Goal: Information Seeking & Learning: Learn about a topic

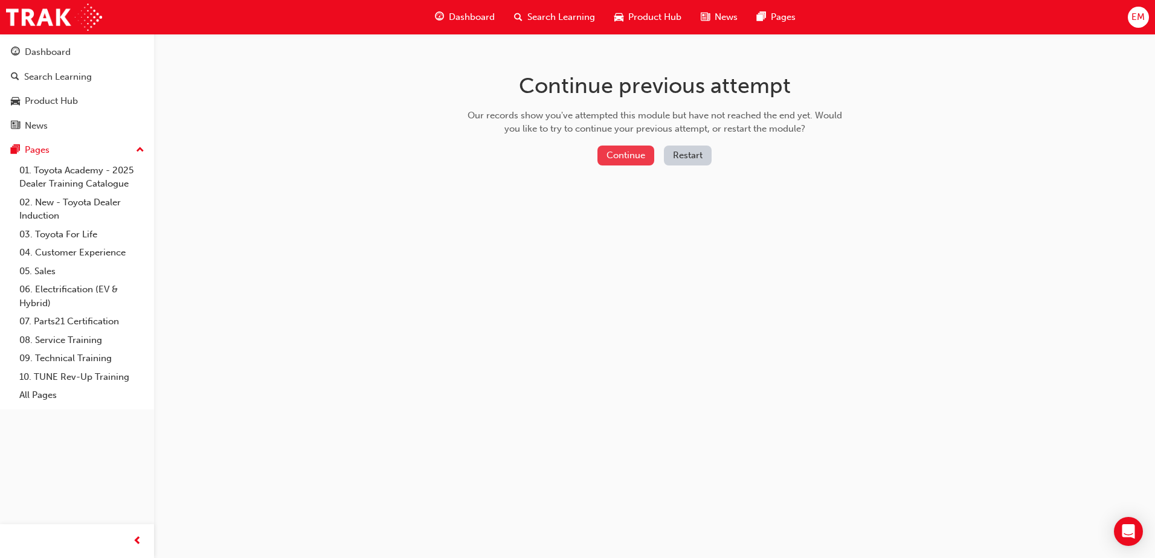
click at [625, 160] on button "Continue" at bounding box center [626, 156] width 57 height 20
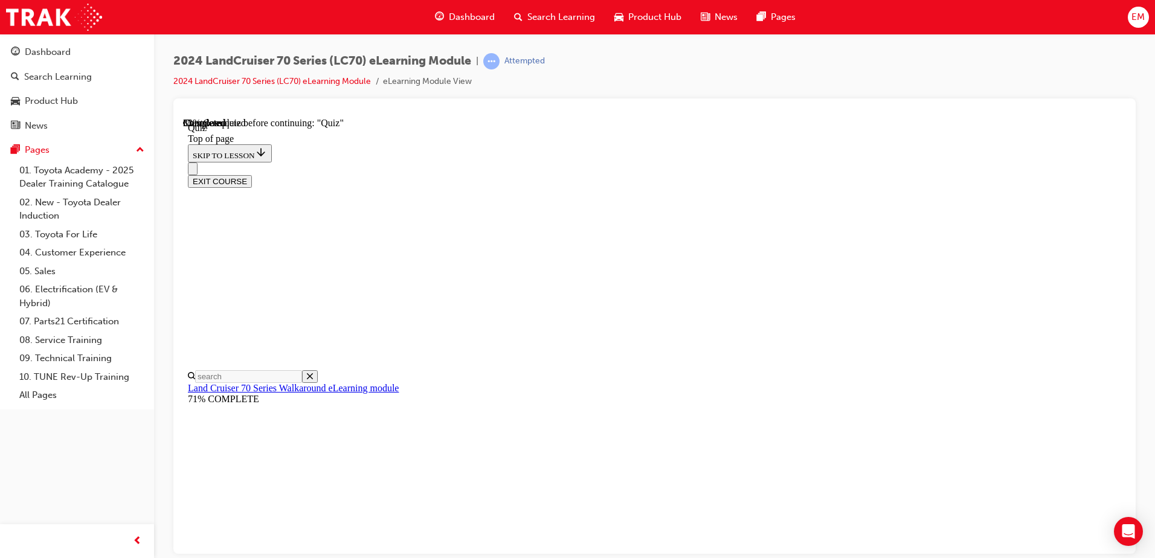
scroll to position [98, 0]
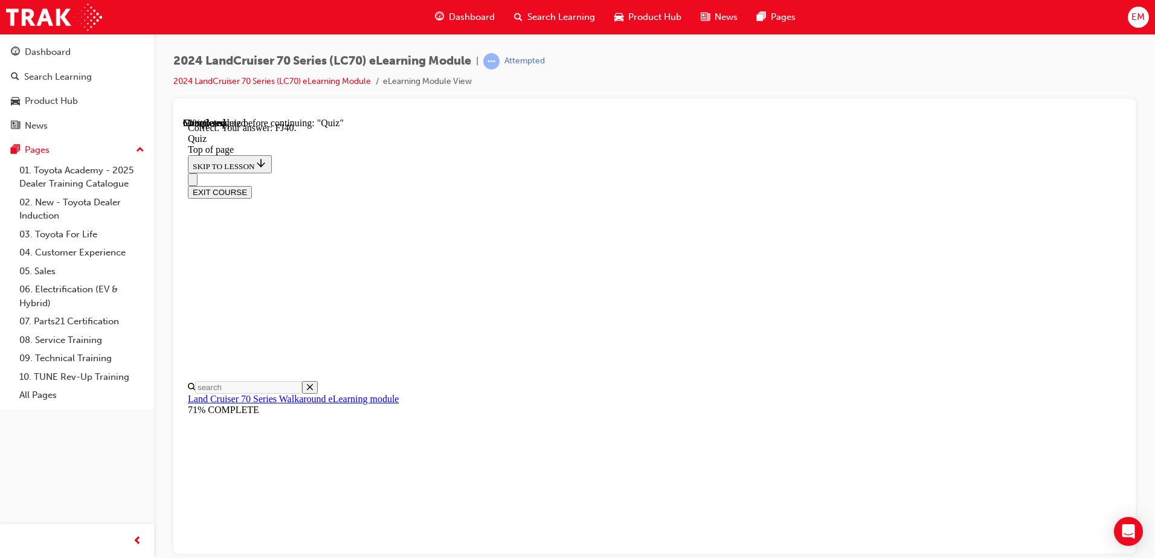
drag, startPoint x: 733, startPoint y: 510, endPoint x: 735, endPoint y: 502, distance: 8.2
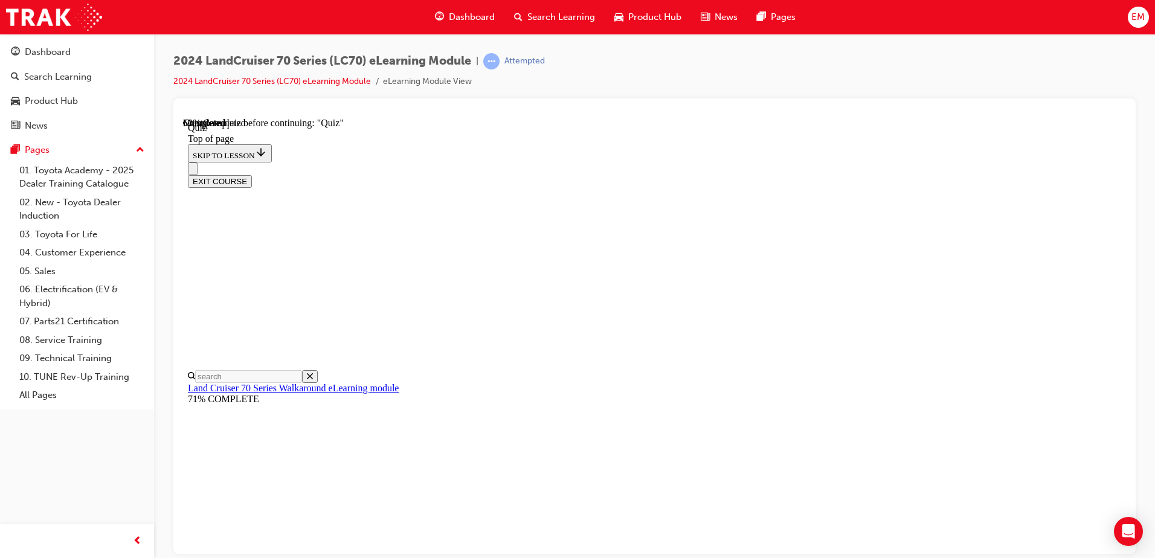
scroll to position [131, 0]
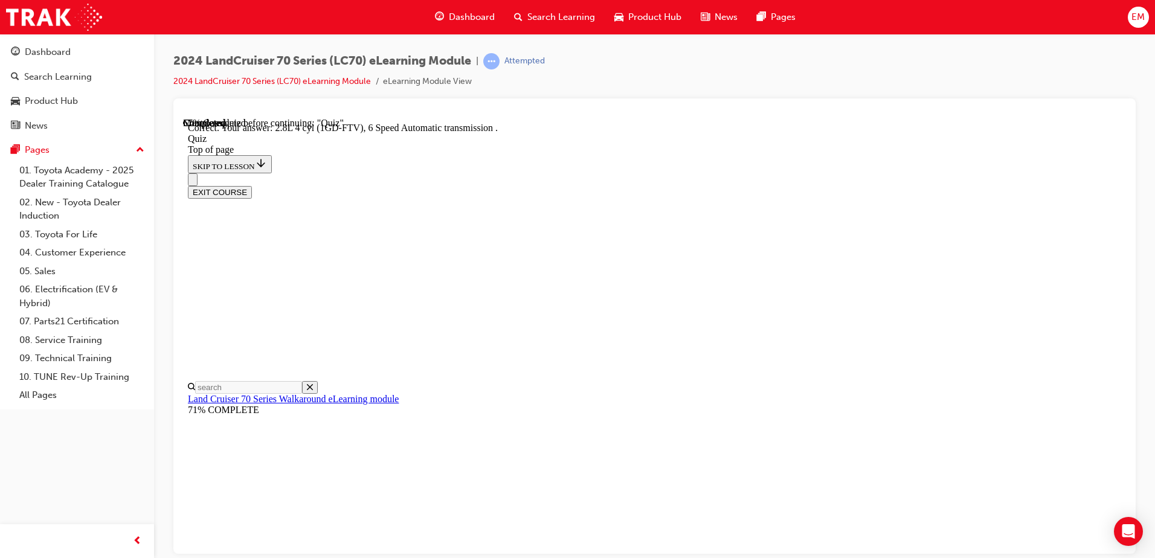
scroll to position [228, 0]
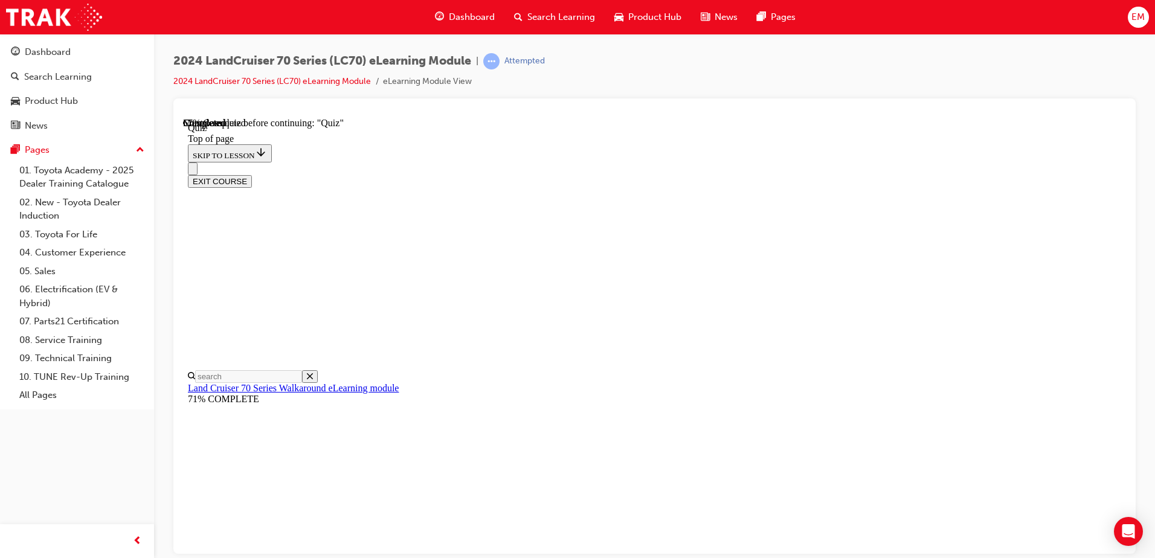
scroll to position [117, 0]
drag, startPoint x: 621, startPoint y: 434, endPoint x: 613, endPoint y: 465, distance: 31.8
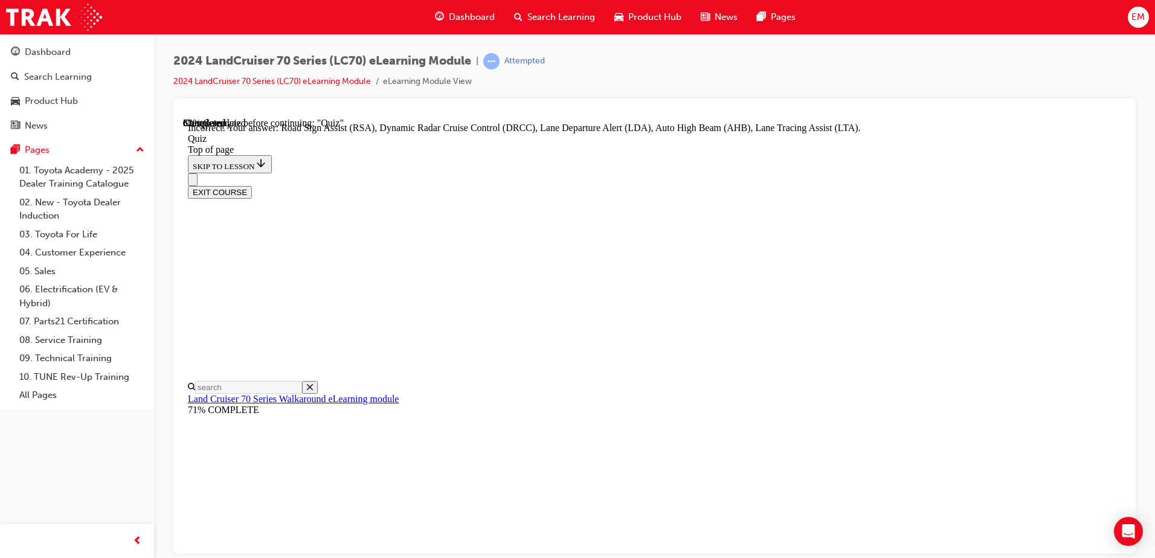
scroll to position [184, 0]
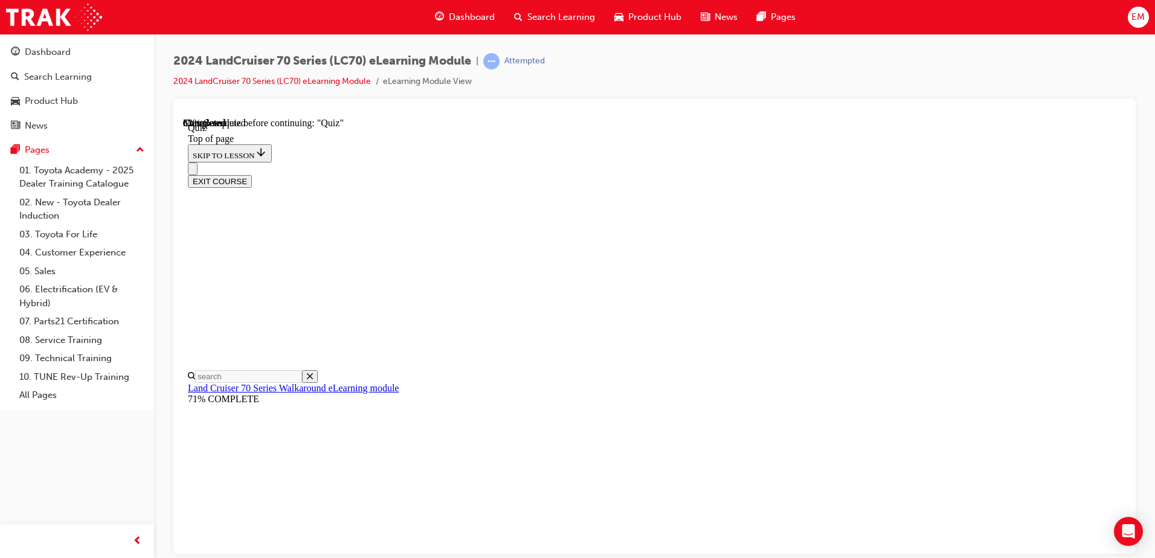
scroll to position [158, 0]
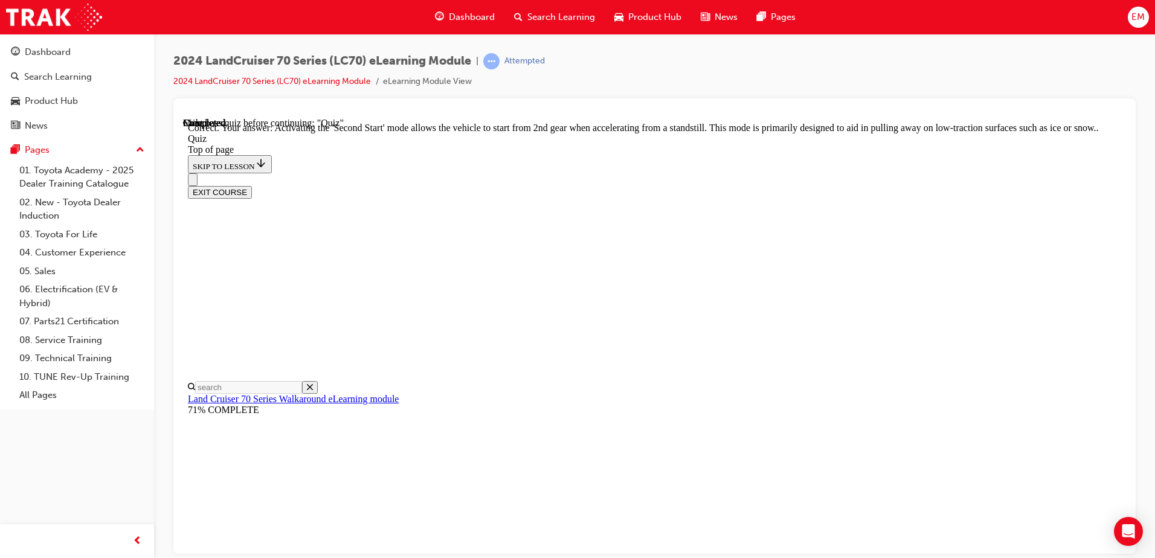
scroll to position [308, 0]
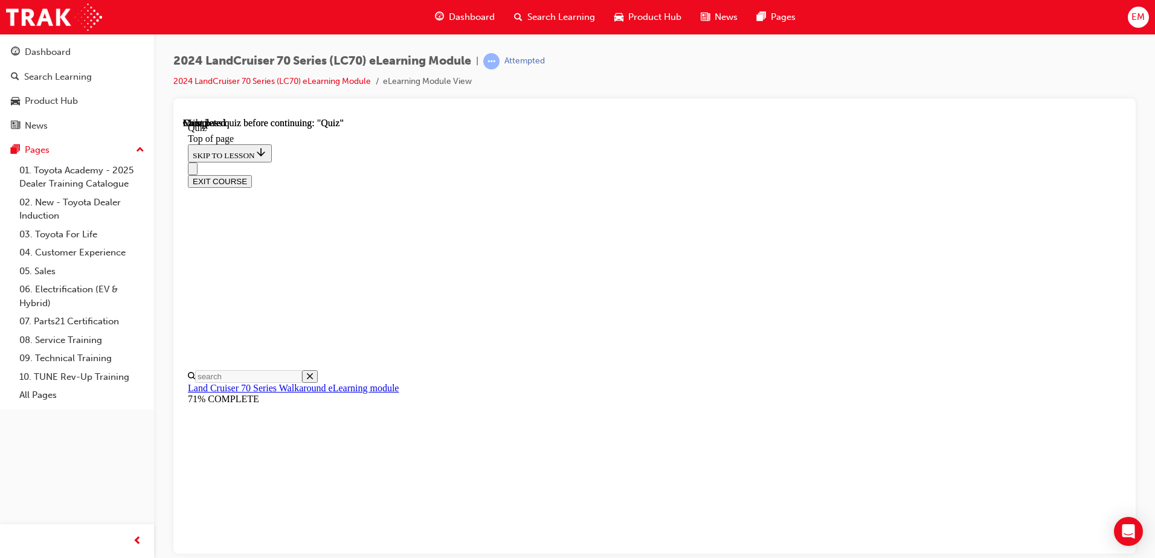
scroll to position [220, 0]
drag, startPoint x: 731, startPoint y: 524, endPoint x: 826, endPoint y: 428, distance: 135.0
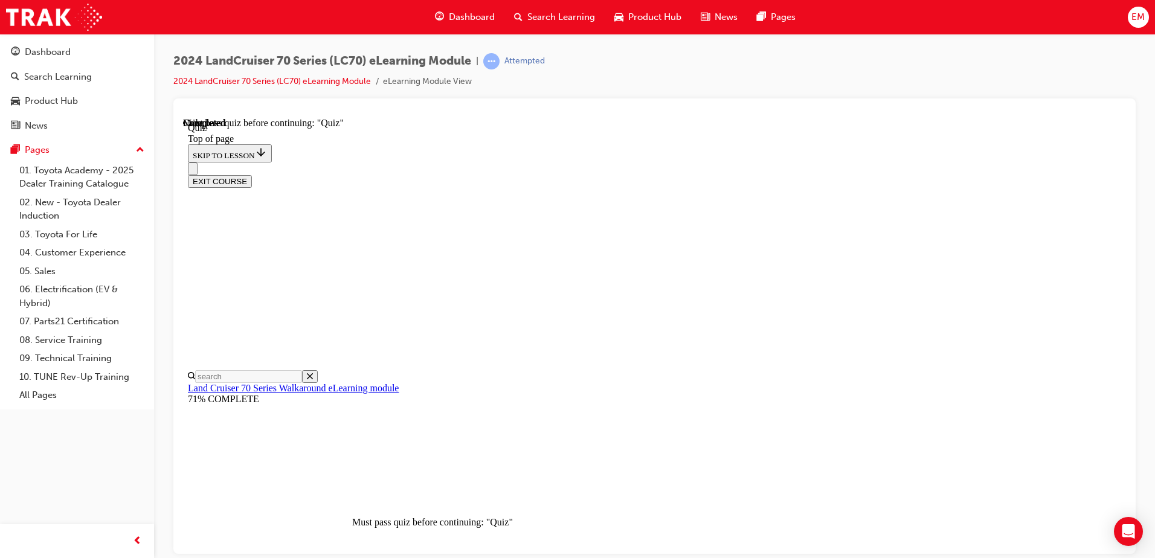
scroll to position [38, 0]
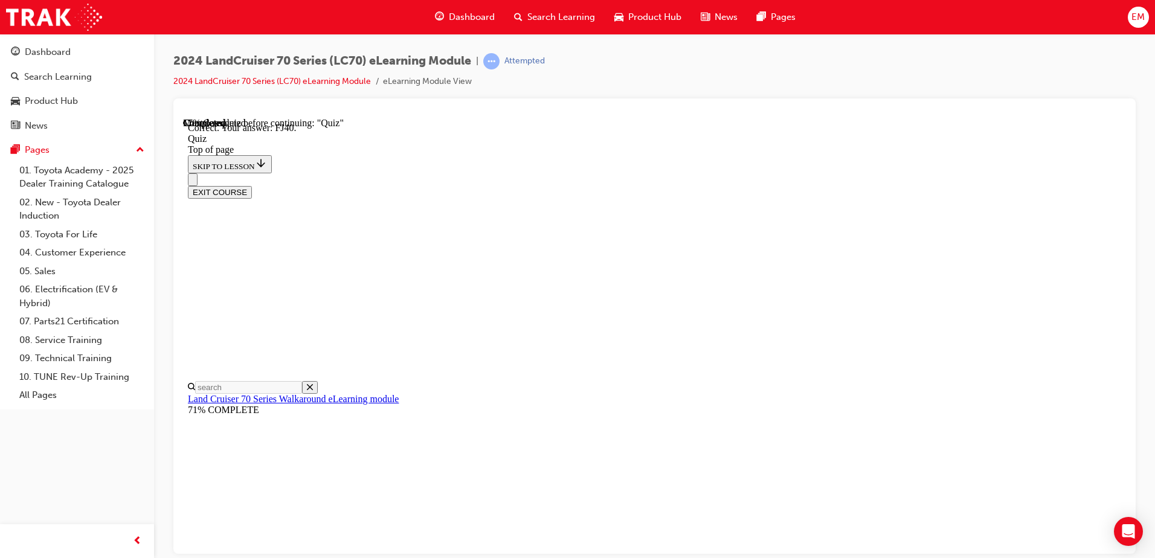
drag, startPoint x: 637, startPoint y: 379, endPoint x: 639, endPoint y: 392, distance: 12.7
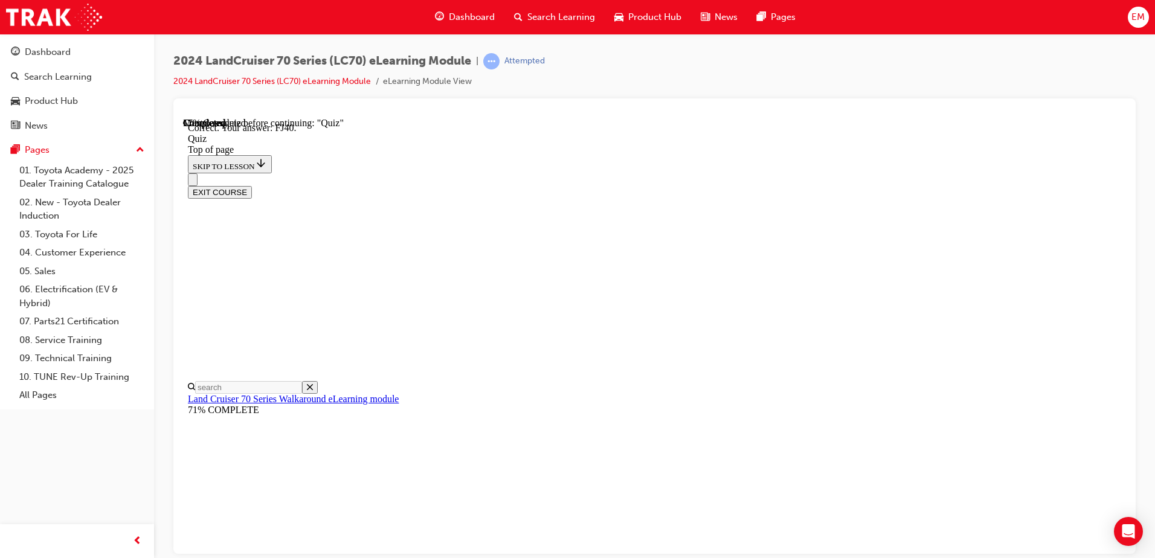
drag, startPoint x: 637, startPoint y: 416, endPoint x: 634, endPoint y: 462, distance: 46.0
drag, startPoint x: 640, startPoint y: 472, endPoint x: 662, endPoint y: 474, distance: 21.8
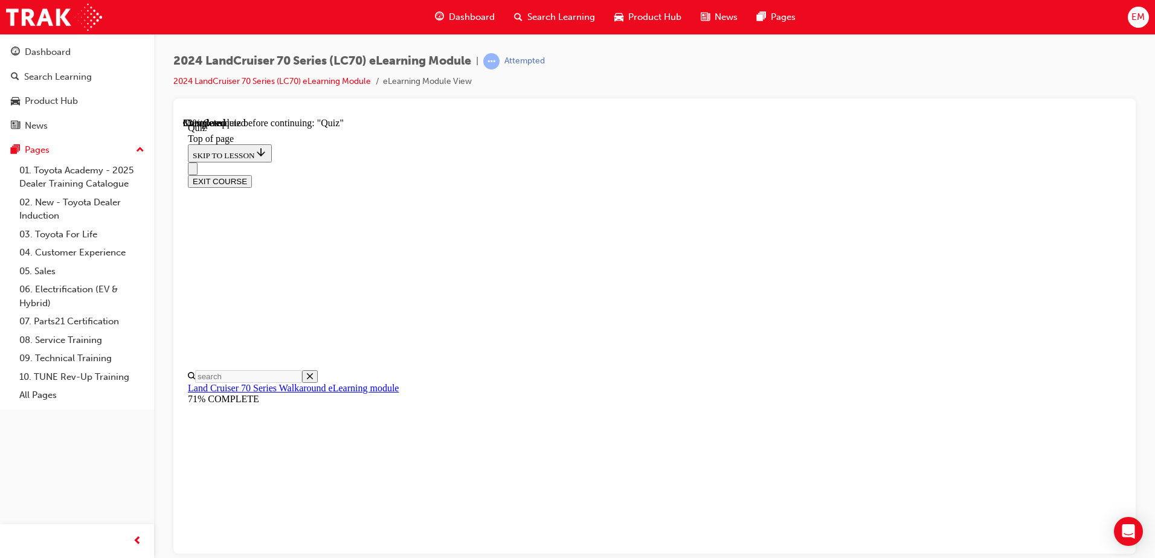
scroll to position [158, 0]
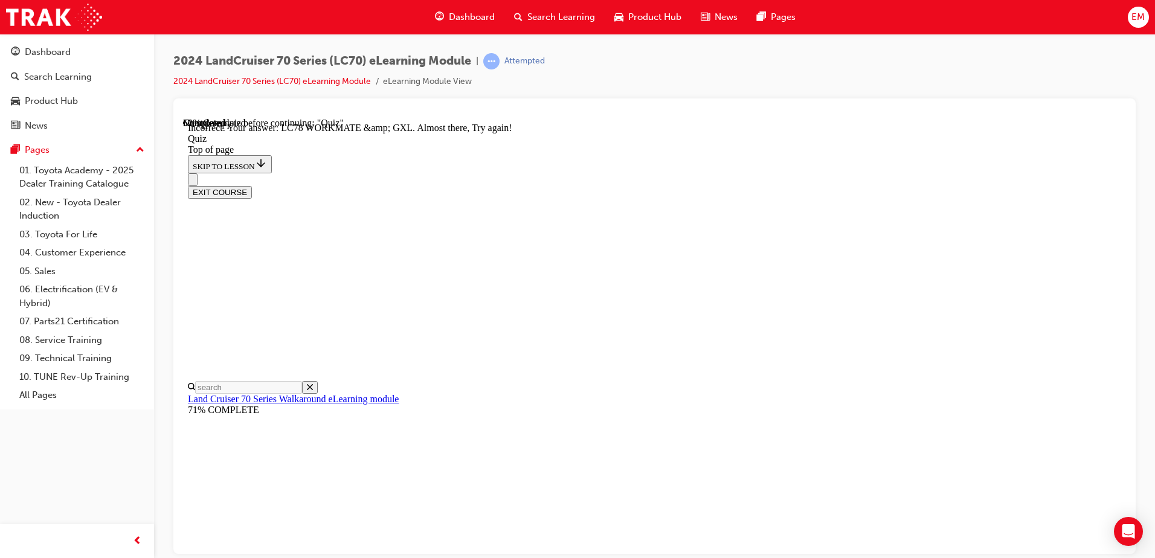
scroll to position [299, 0]
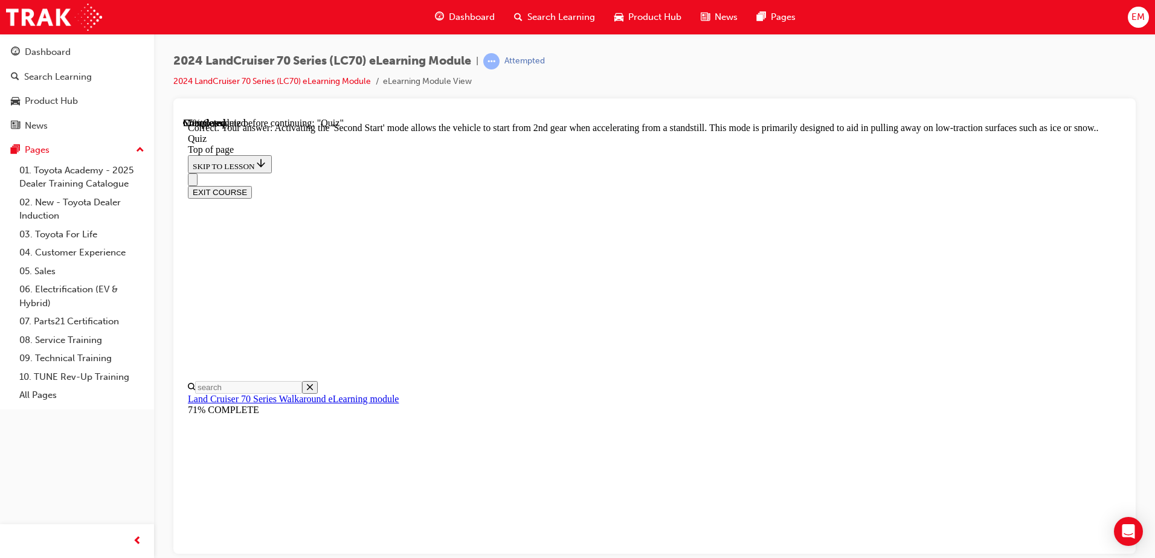
click at [183, 117] on div "Question 5 of 6 Question 05/06 Toyota Safety Sense (TSS) has been upgraded to T…" at bounding box center [183, 117] width 0 height 0
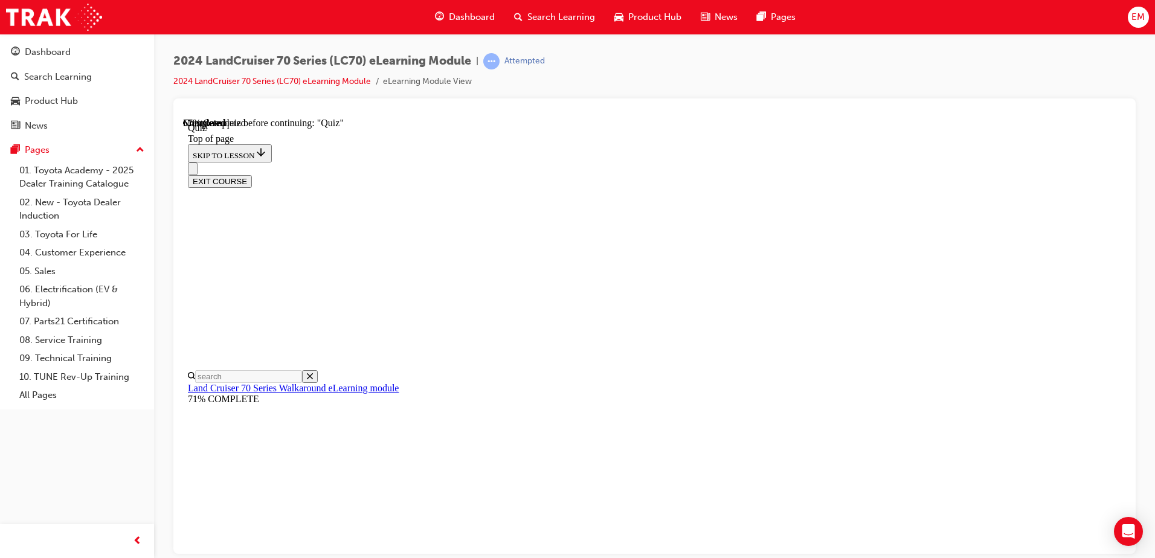
scroll to position [158, 0]
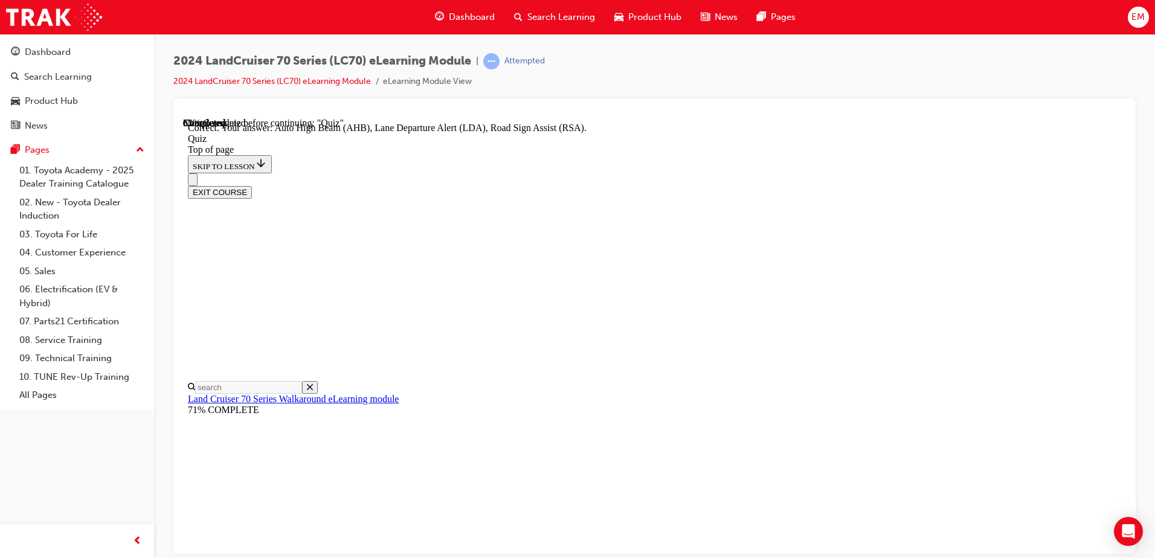
scroll to position [305, 0]
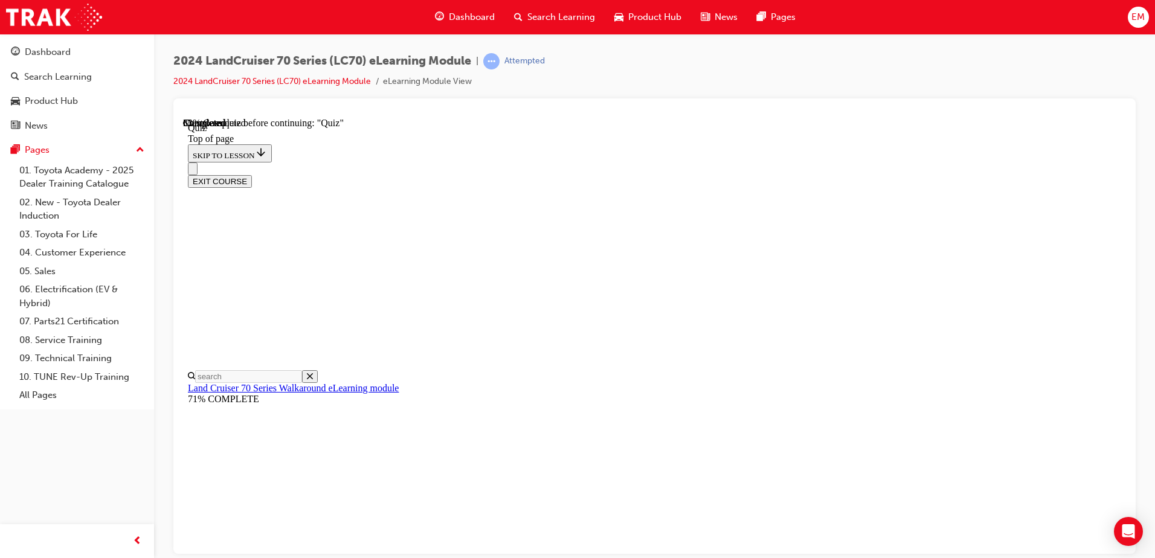
scroll to position [158, 0]
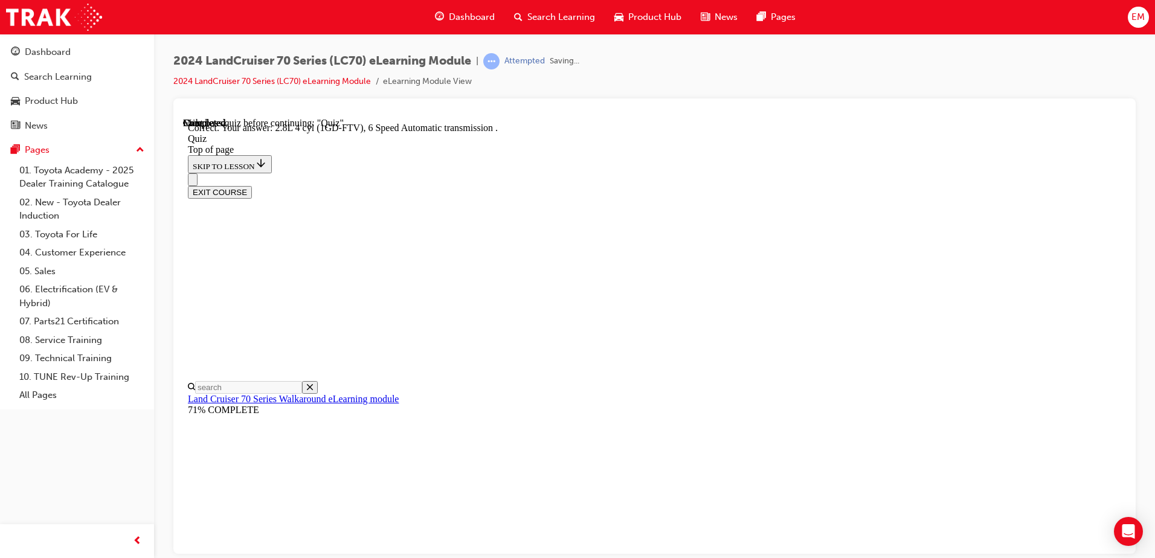
scroll to position [228, 0]
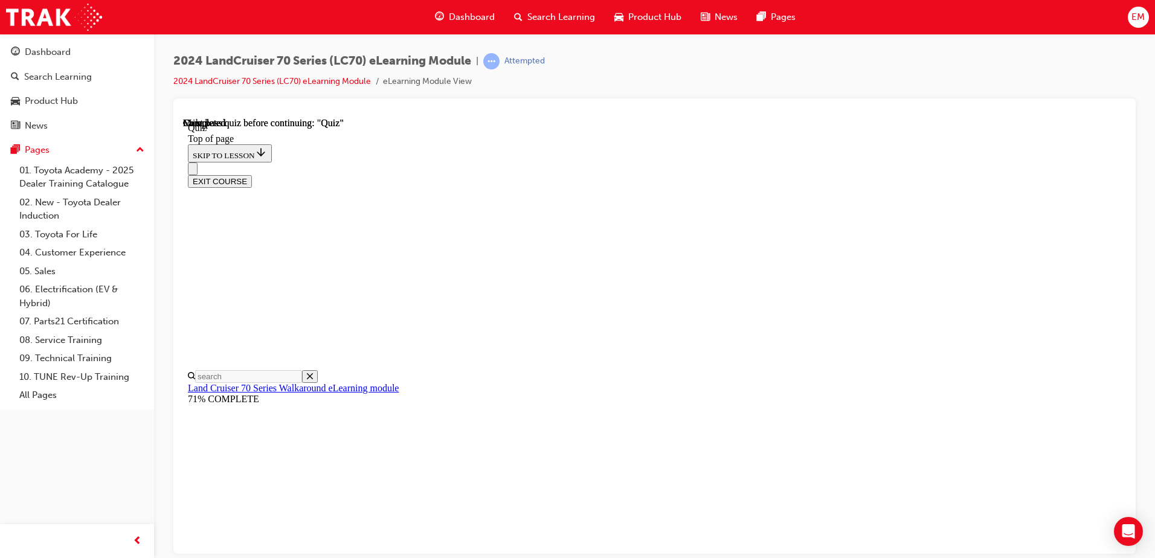
scroll to position [220, 0]
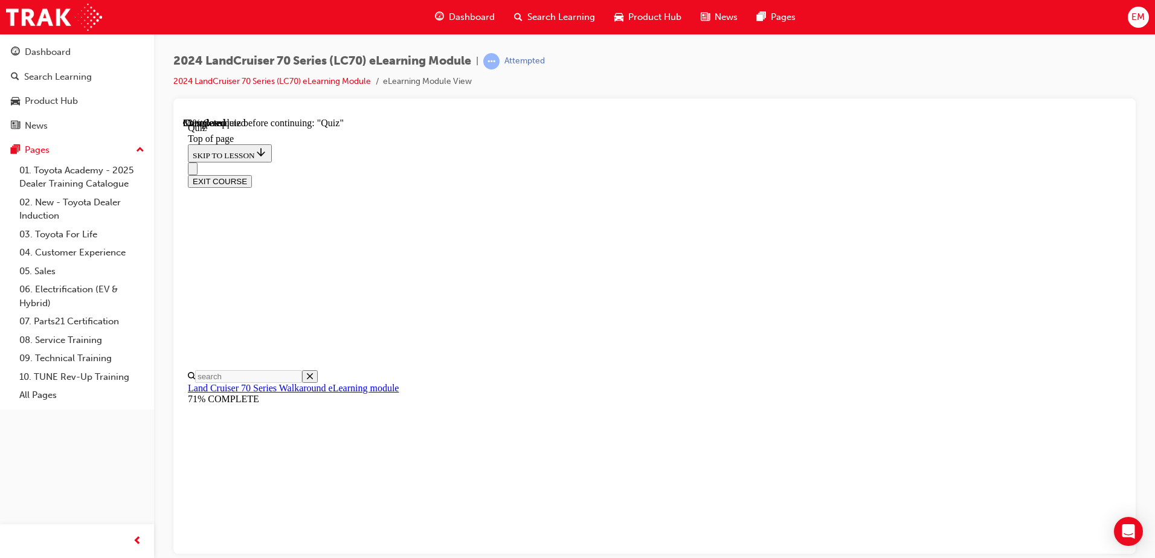
scroll to position [97, 0]
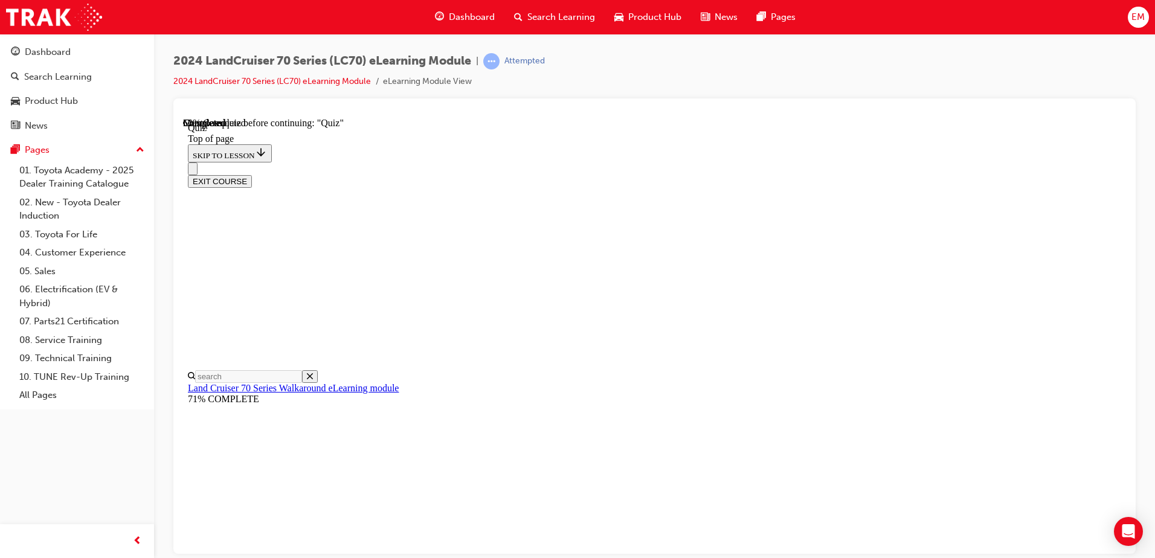
scroll to position [218, 0]
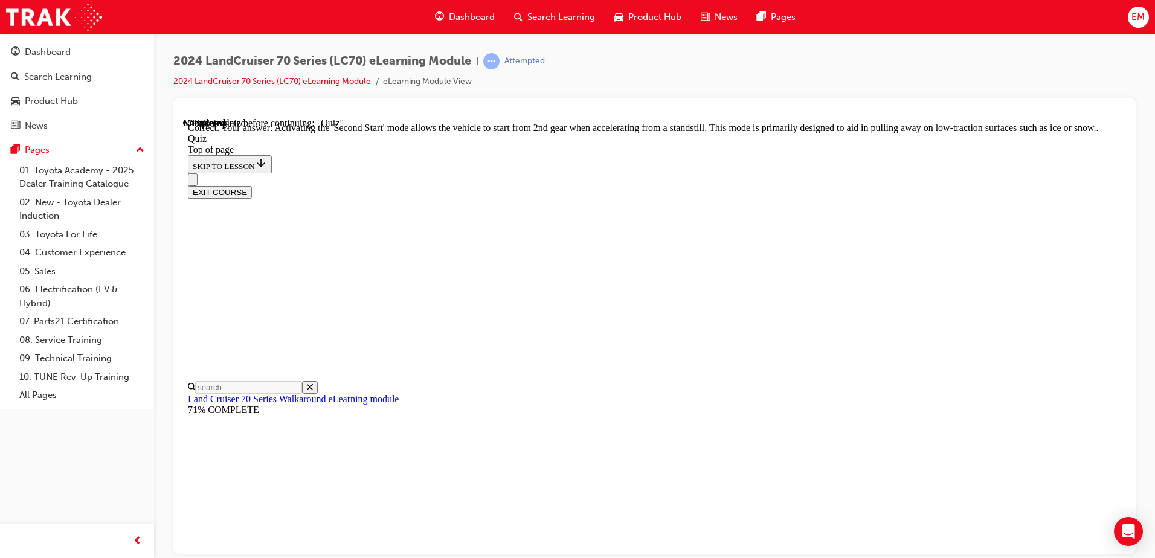
scroll to position [308, 0]
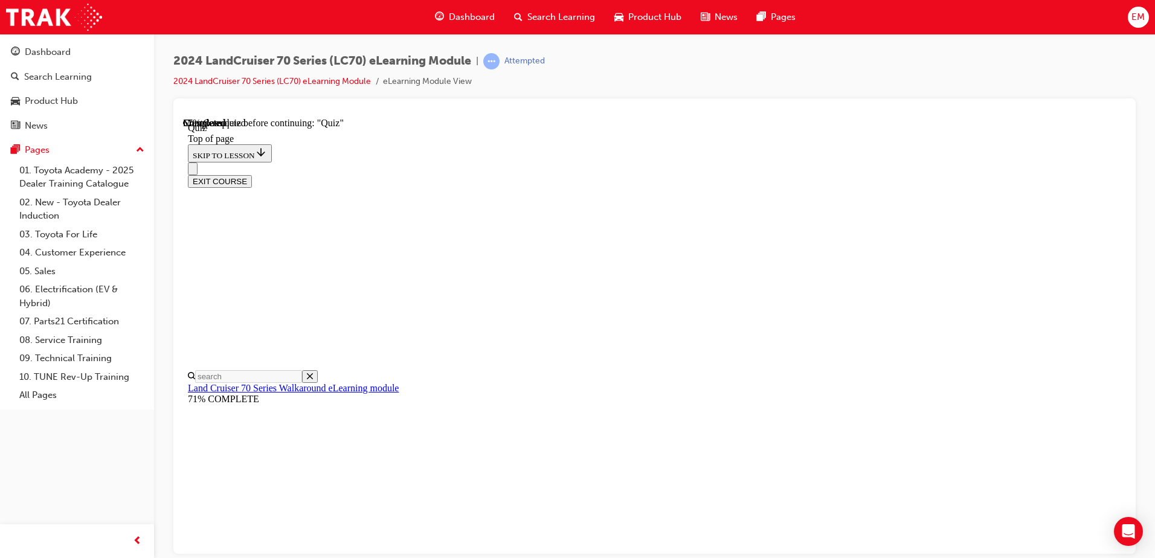
scroll to position [97, 0]
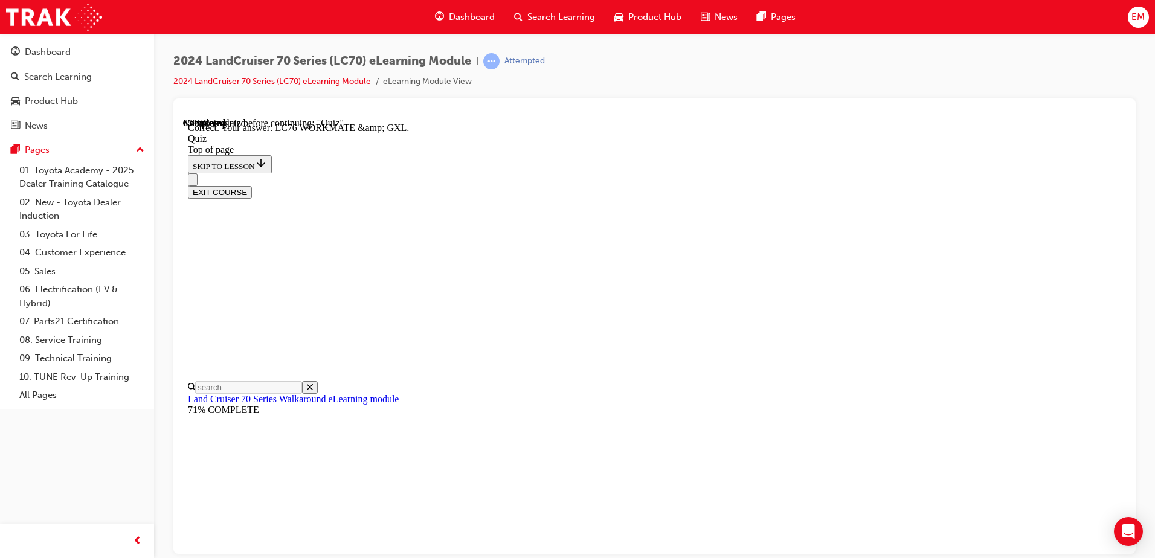
scroll to position [236, 0]
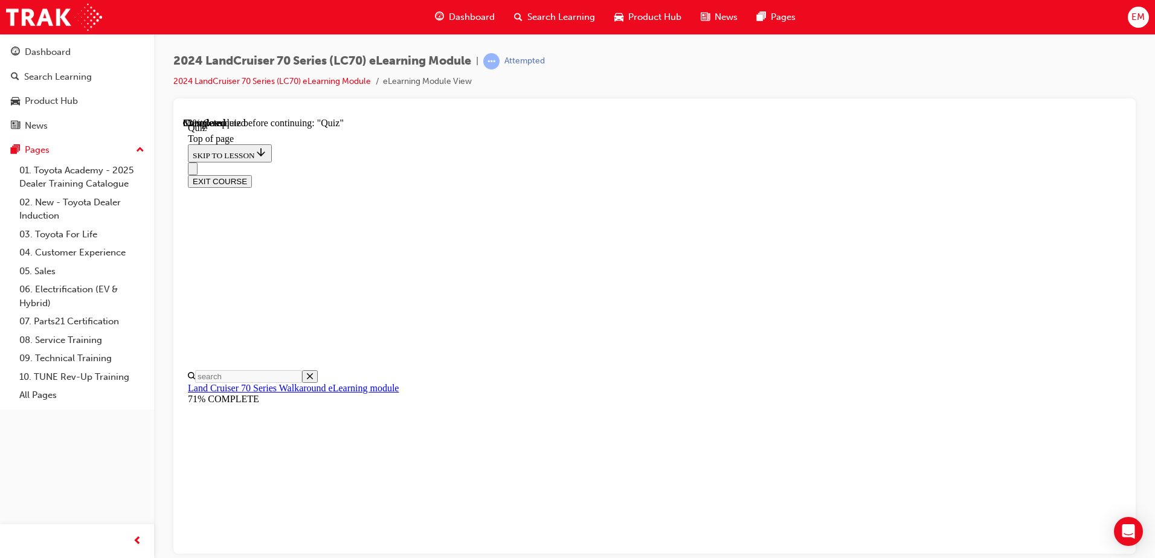
scroll to position [158, 0]
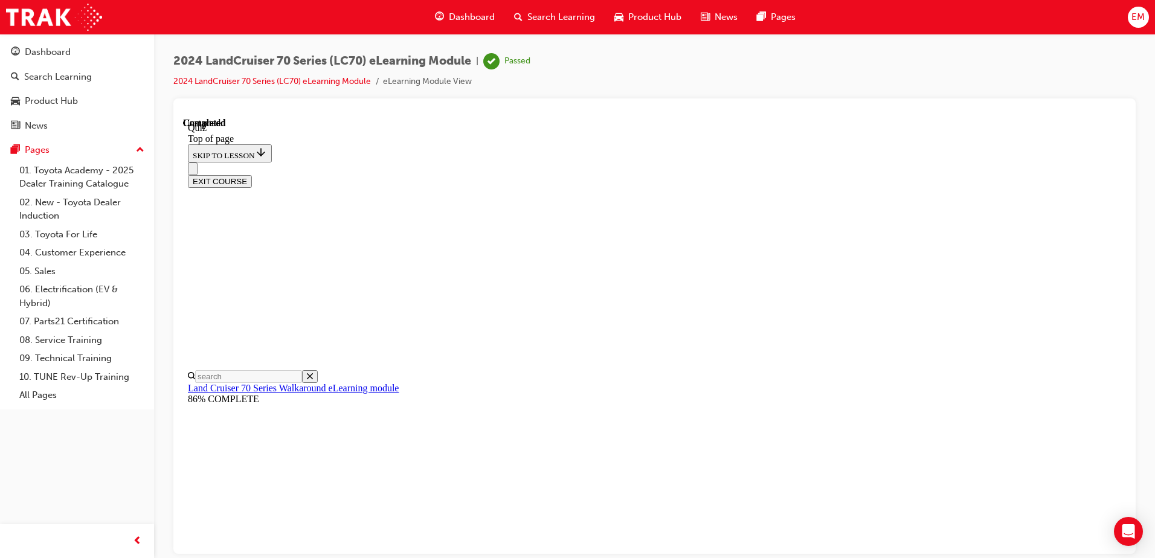
scroll to position [220, 0]
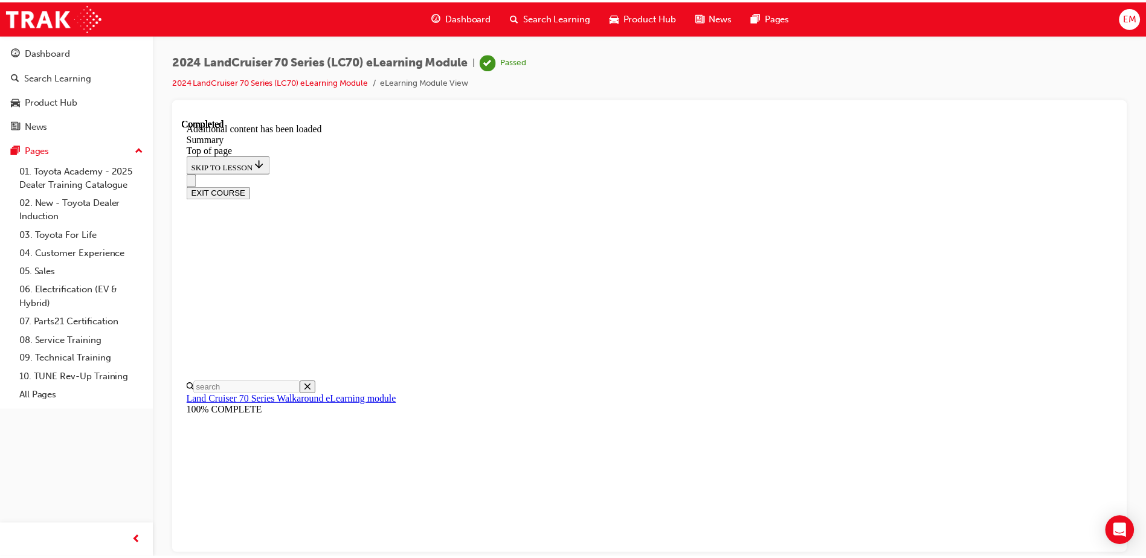
scroll to position [1059, 0]
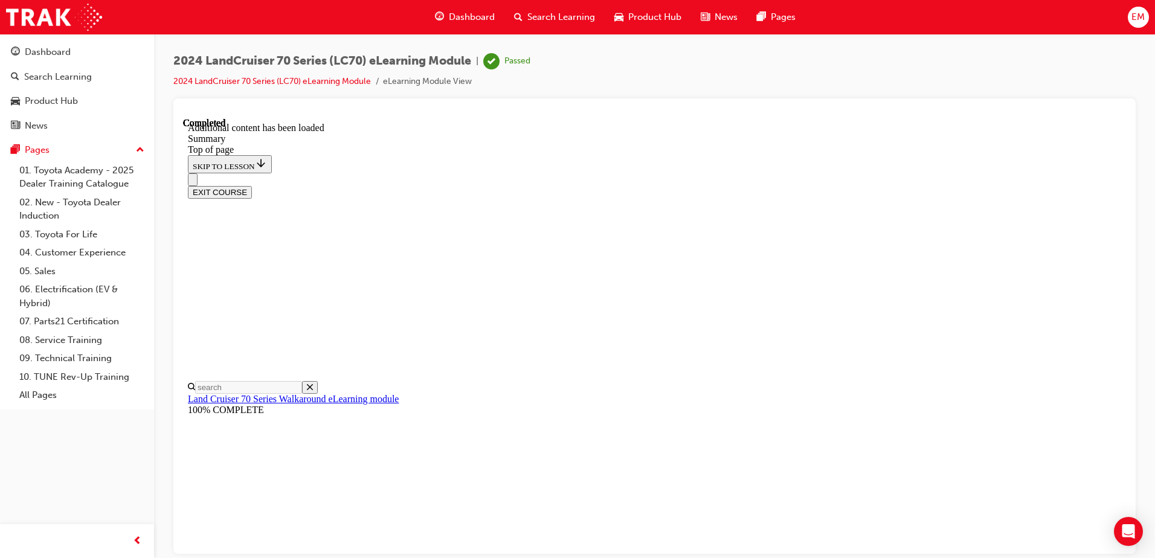
click at [459, 22] on span "Dashboard" at bounding box center [472, 17] width 46 height 14
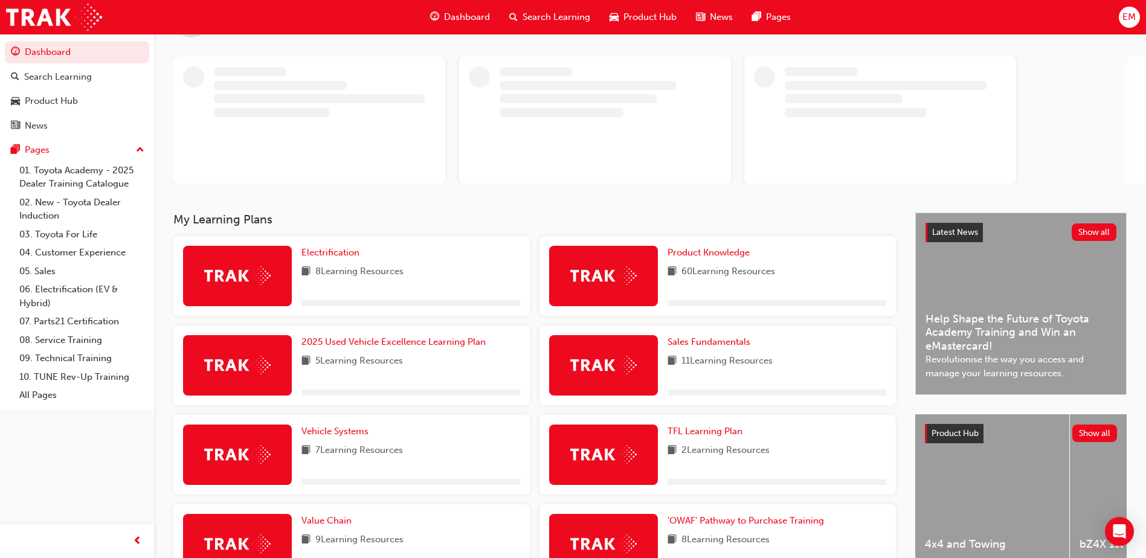
scroll to position [121, 0]
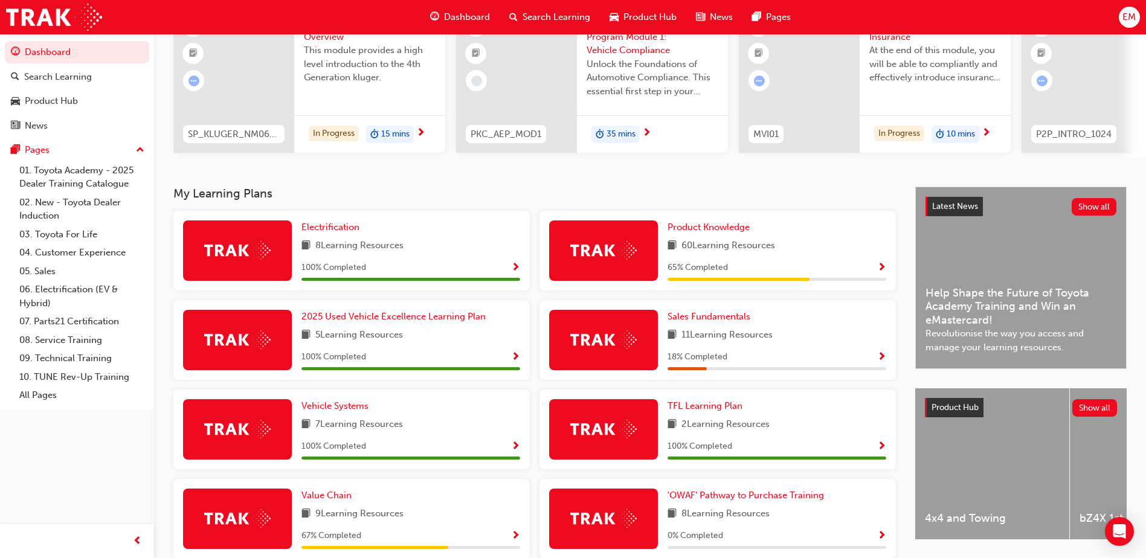
click at [879, 267] on span "Show Progress" at bounding box center [881, 268] width 9 height 11
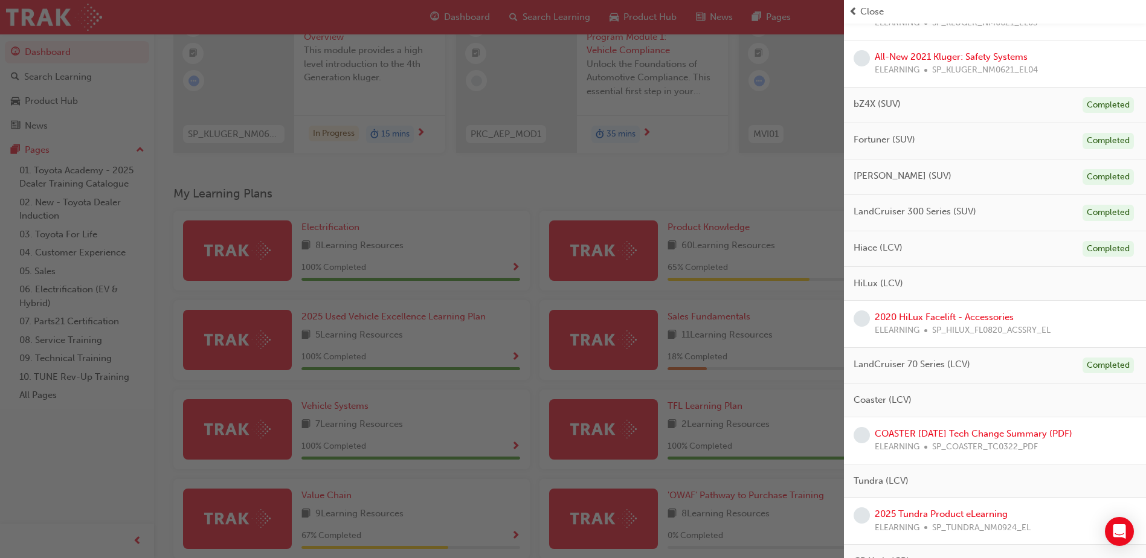
scroll to position [665, 0]
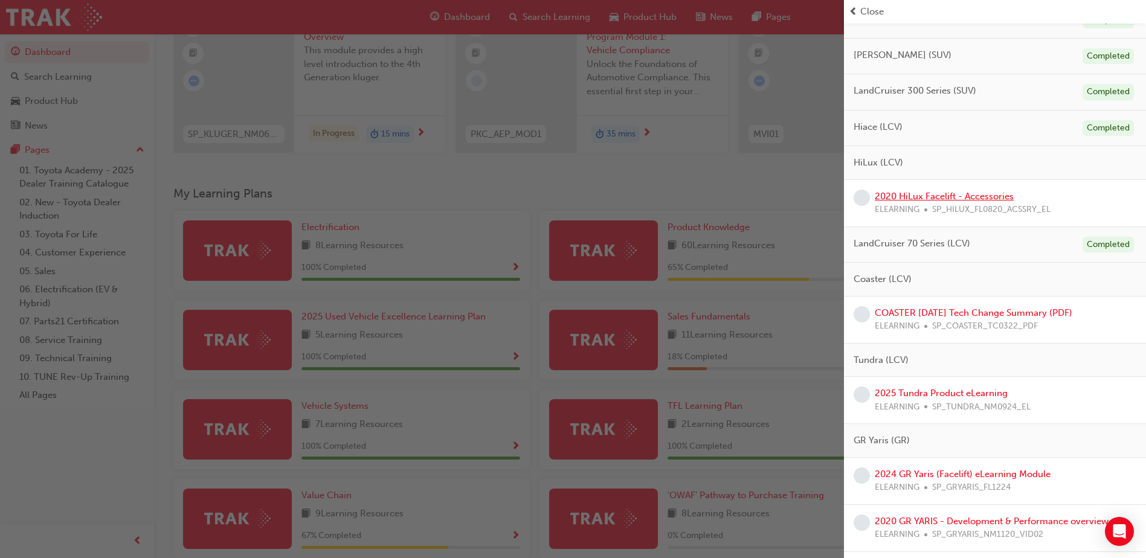
click at [978, 200] on link "2020 HiLux Facelift - Accessories" at bounding box center [944, 196] width 139 height 11
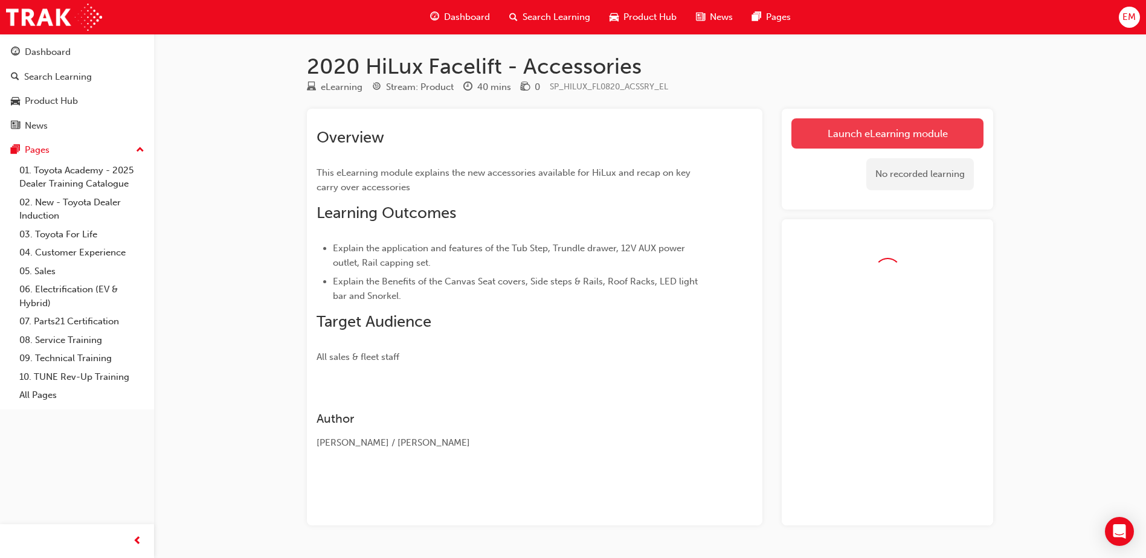
click at [914, 126] on link "Launch eLearning module" at bounding box center [888, 133] width 192 height 30
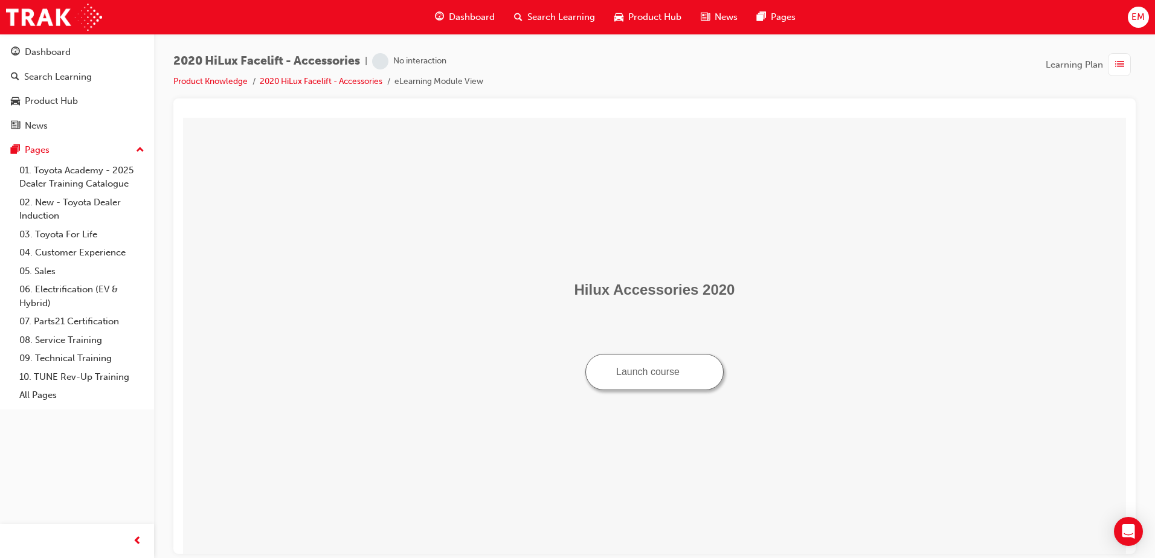
click at [620, 384] on button "Launch course" at bounding box center [654, 371] width 138 height 36
click at [463, 16] on span "Dashboard" at bounding box center [472, 17] width 46 height 14
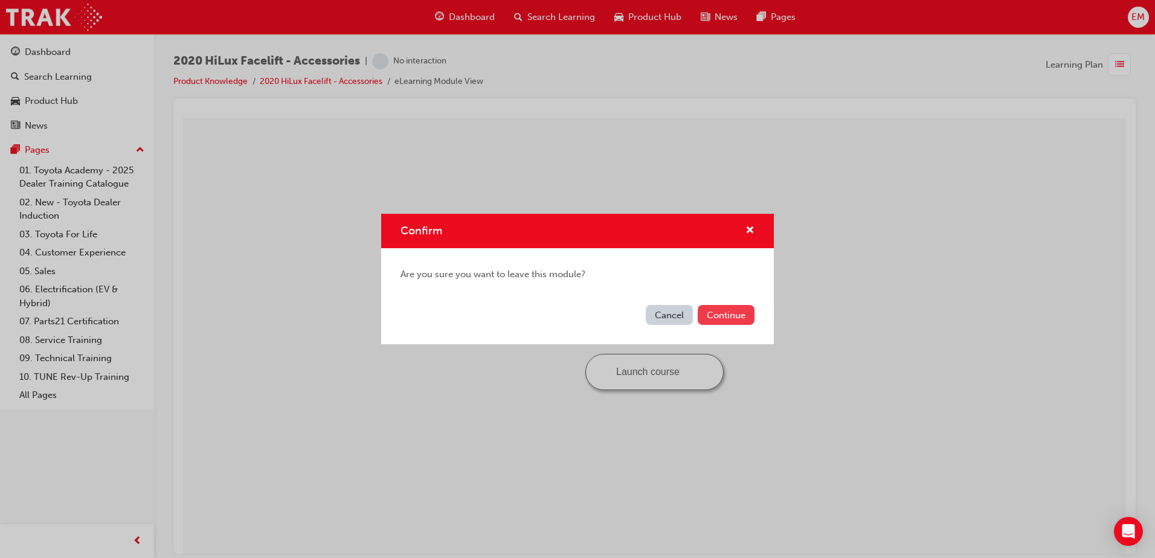
click at [705, 312] on button "Continue" at bounding box center [726, 315] width 57 height 20
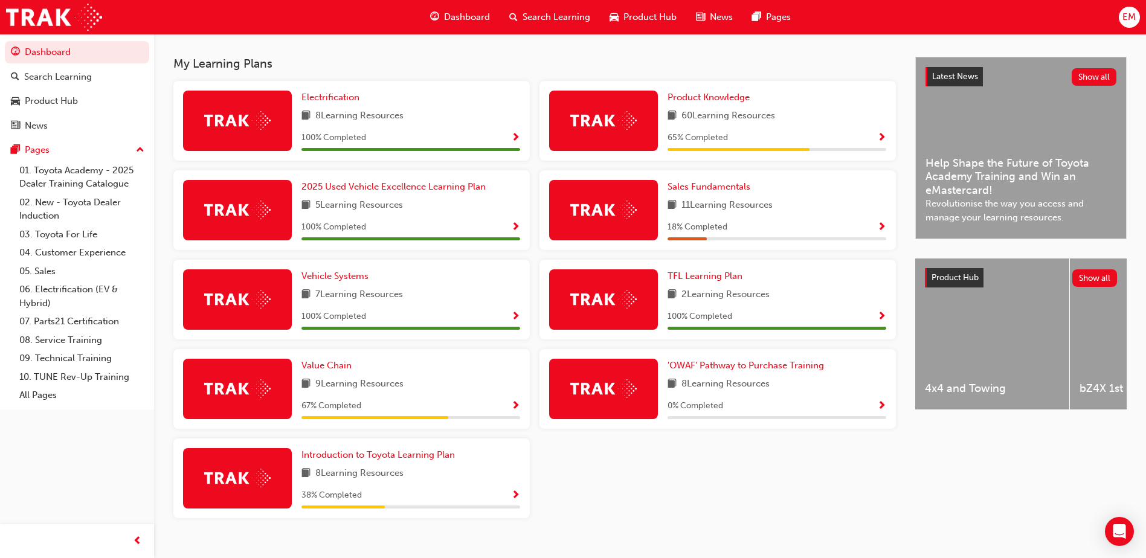
scroll to position [275, 0]
